Goal: Check status: Check status

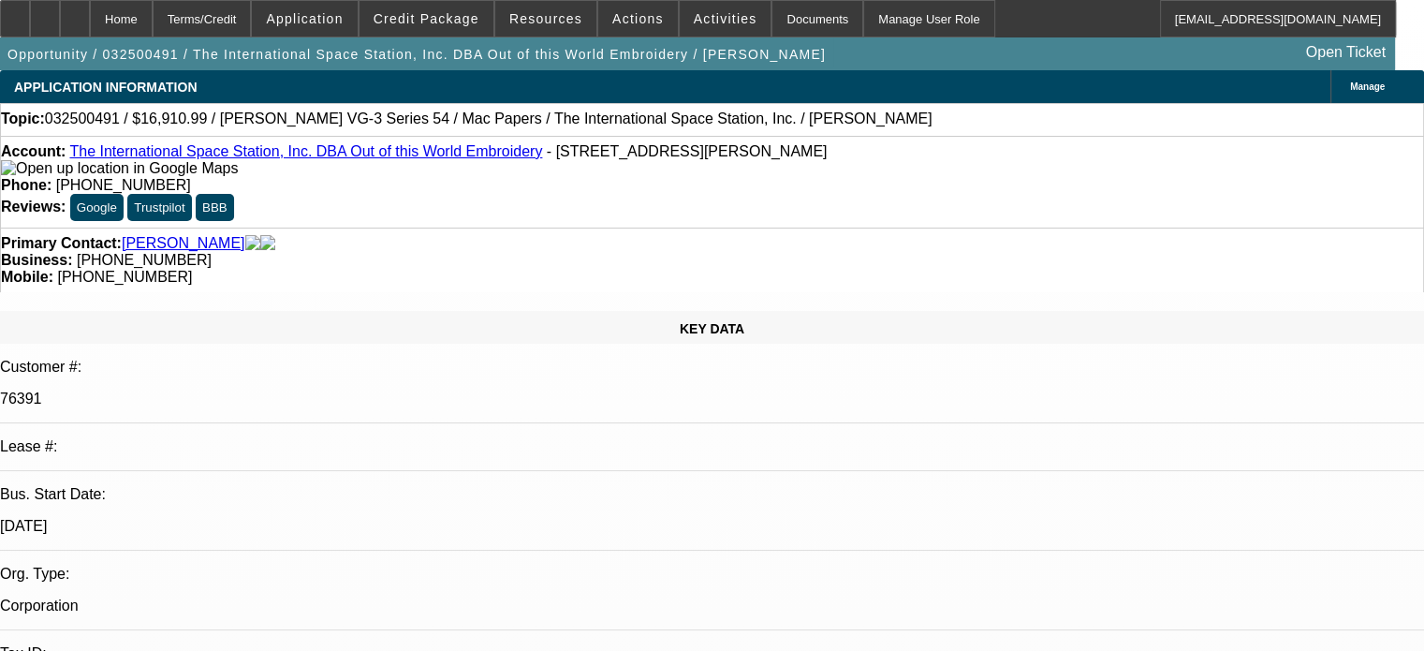
select select "0"
select select "6"
select select "0"
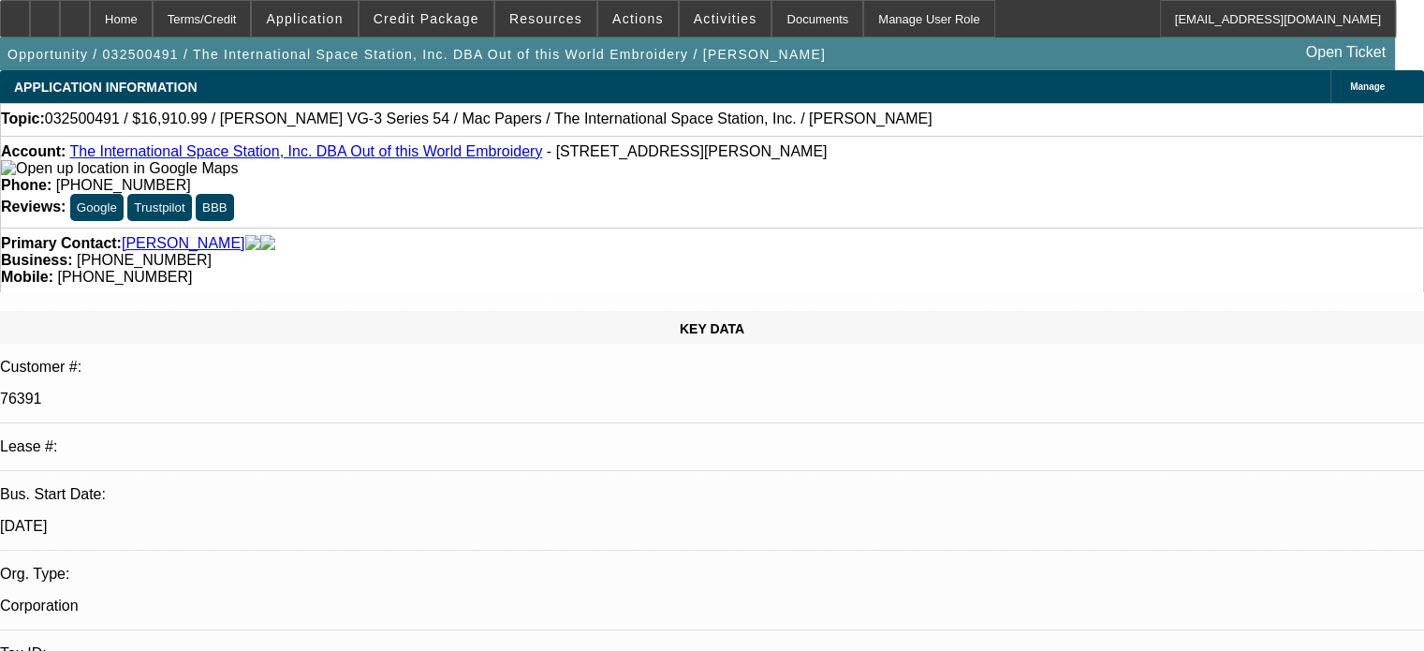
select select "0"
select select "6"
select select "0"
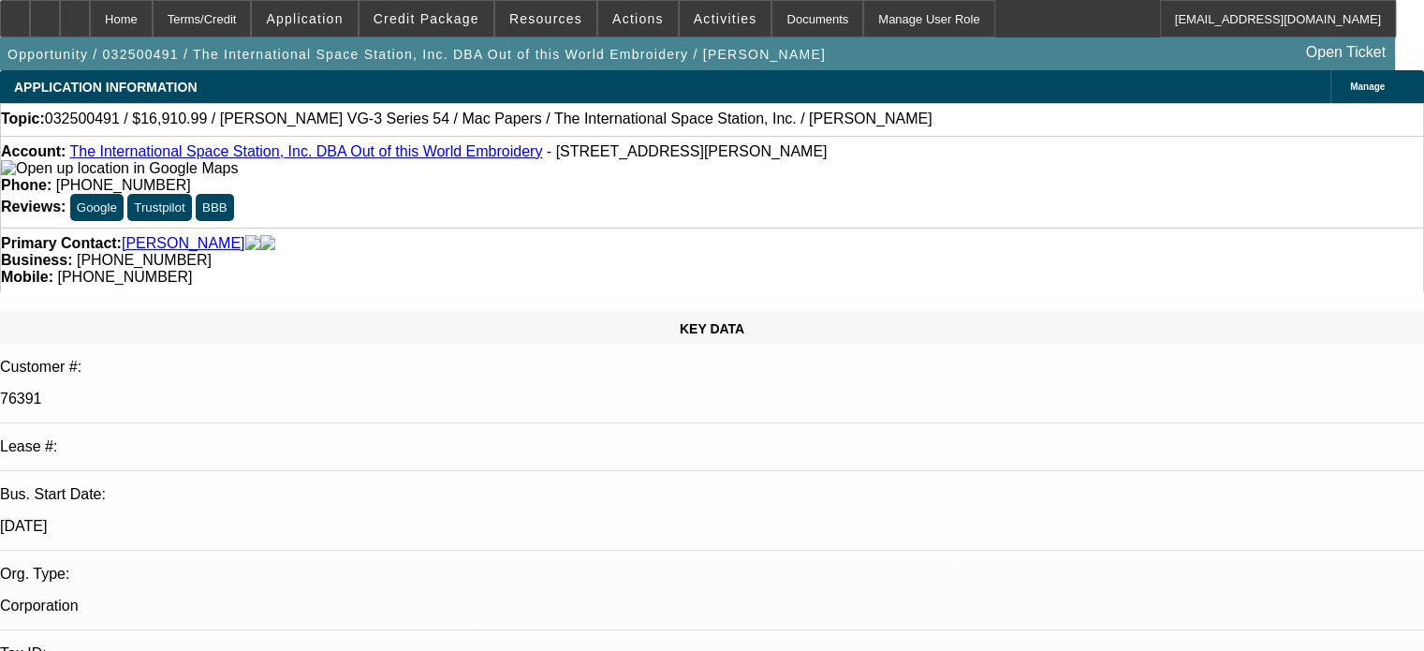
select select "2"
select select "0"
select select "6"
select select "0"
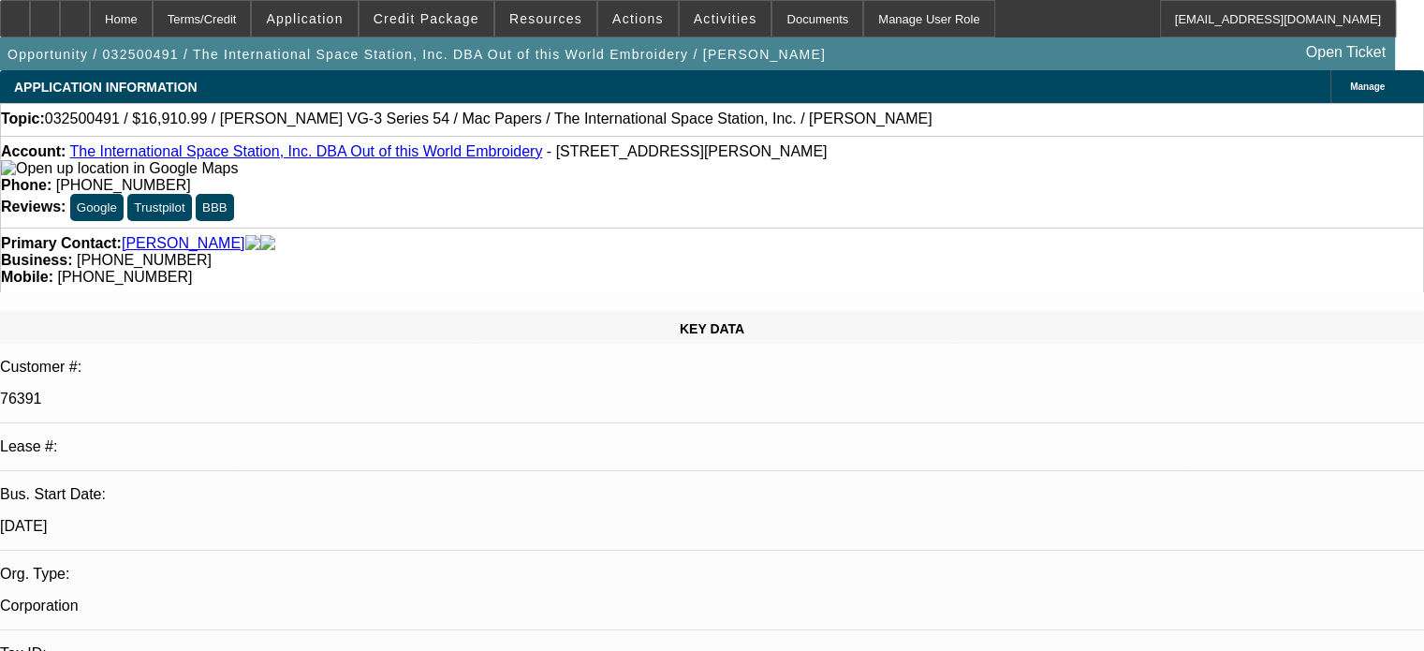
select select "2"
select select "0"
select select "6"
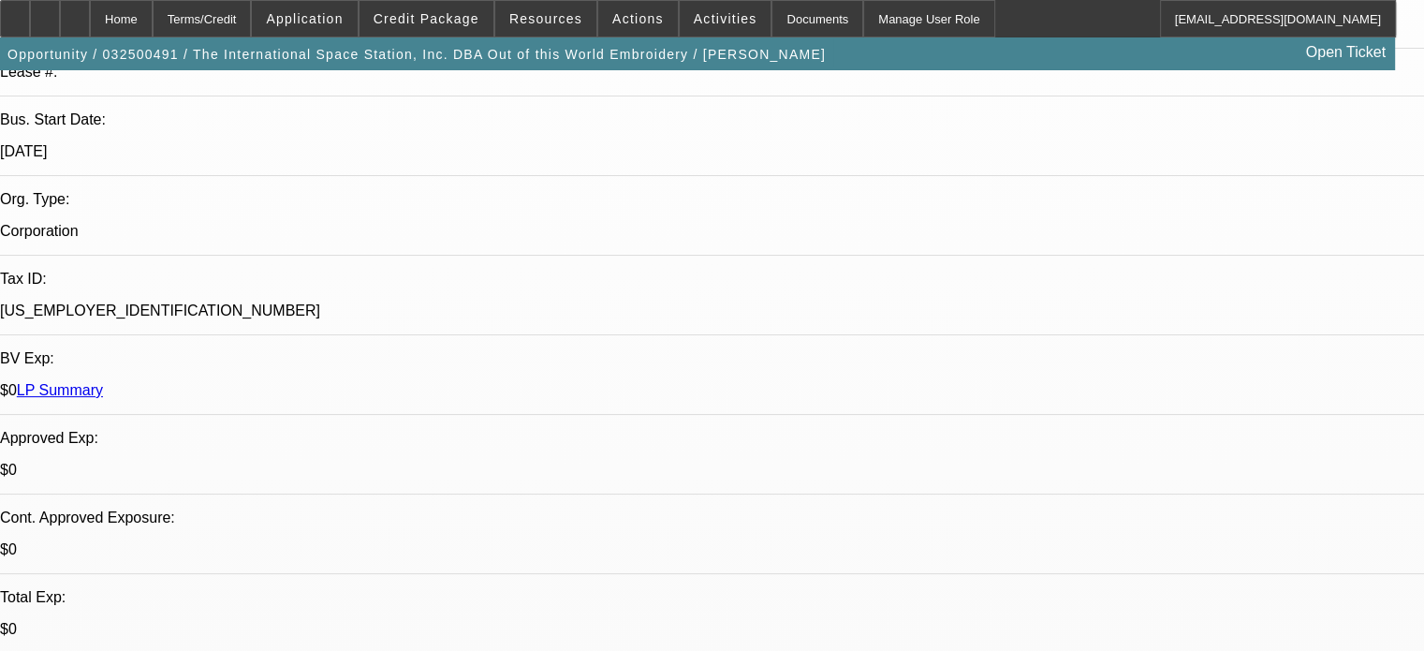
drag, startPoint x: 139, startPoint y: 454, endPoint x: 402, endPoint y: 456, distance: 264.0
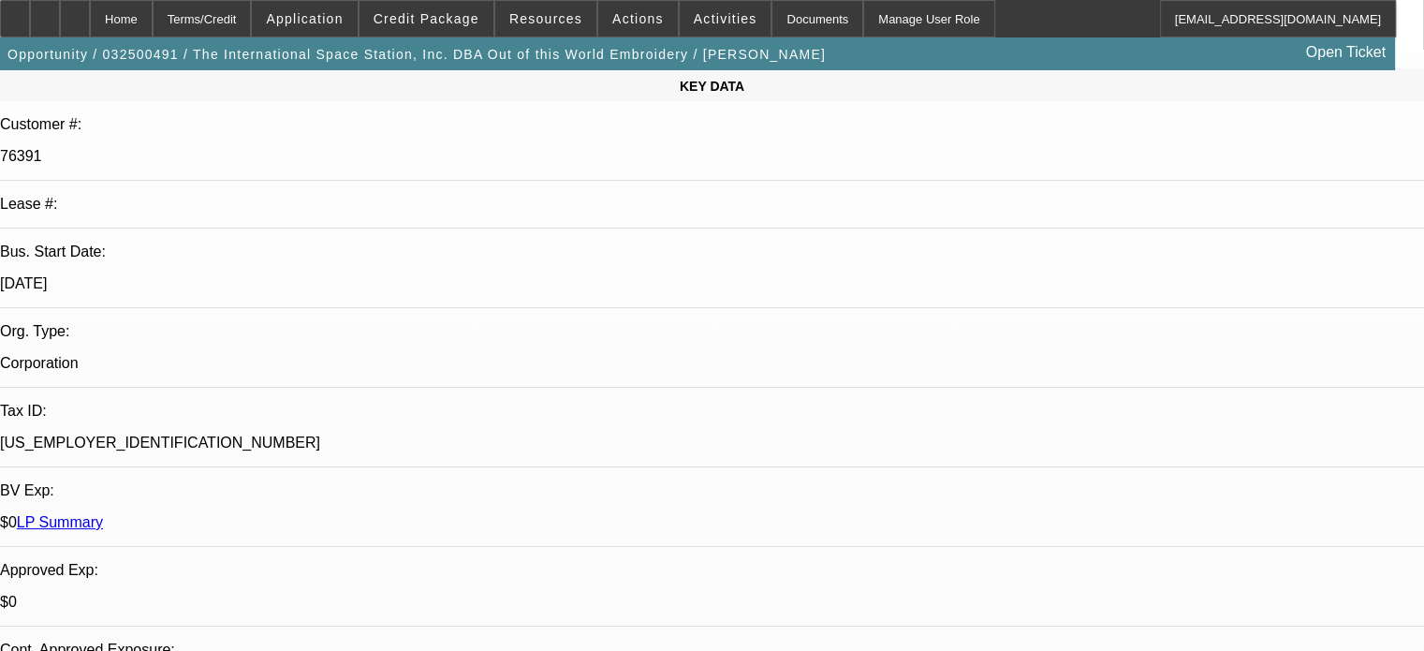
scroll to position [0, 0]
